Goal: Navigation & Orientation: Find specific page/section

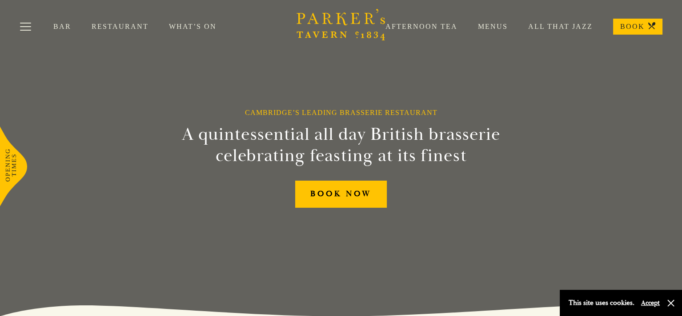
click at [650, 303] on button "Accept" at bounding box center [650, 303] width 19 height 8
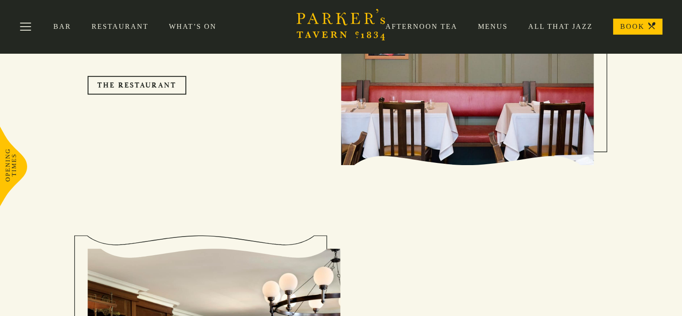
scroll to position [711, 0]
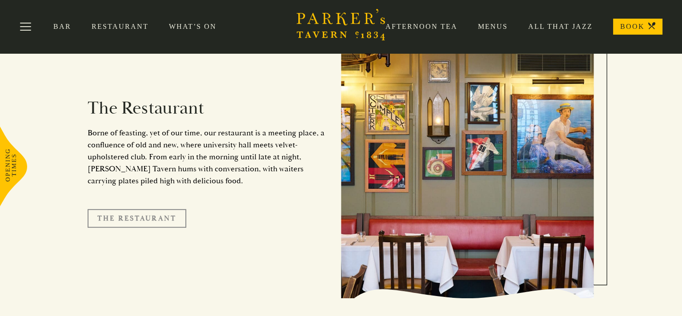
click at [150, 209] on link "The Restaurant" at bounding box center [137, 218] width 99 height 19
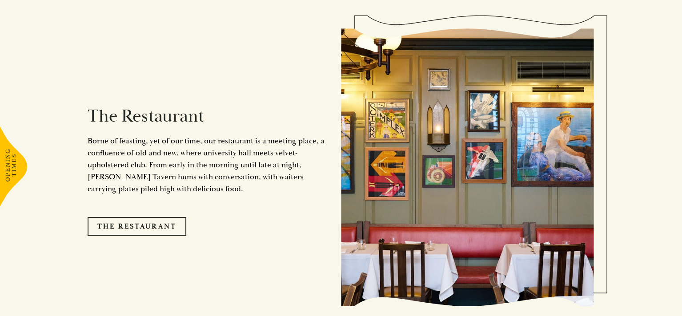
scroll to position [711, 0]
